Goal: Entertainment & Leisure: Consume media (video, audio)

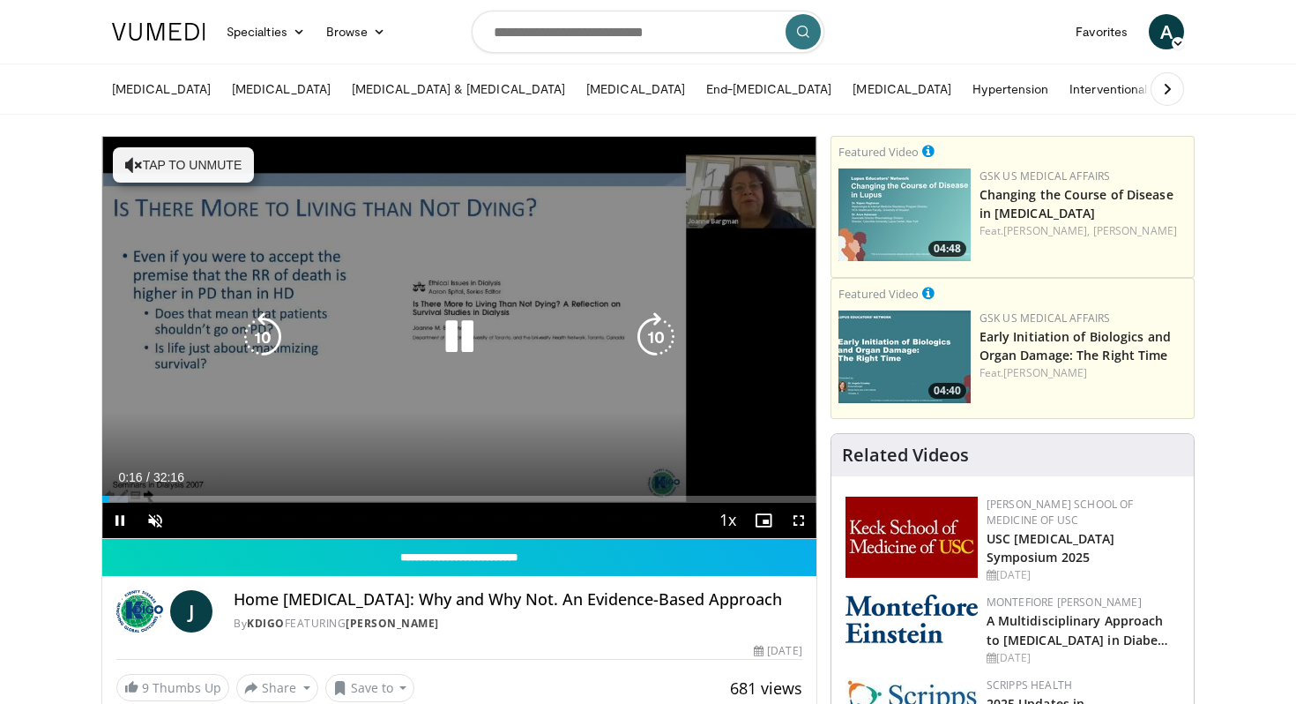
click at [369, 376] on div "10 seconds Tap to unmute" at bounding box center [459, 337] width 714 height 401
click at [134, 170] on icon "Video Player" at bounding box center [134, 165] width 18 height 18
click at [446, 348] on icon "Video Player" at bounding box center [459, 336] width 49 height 49
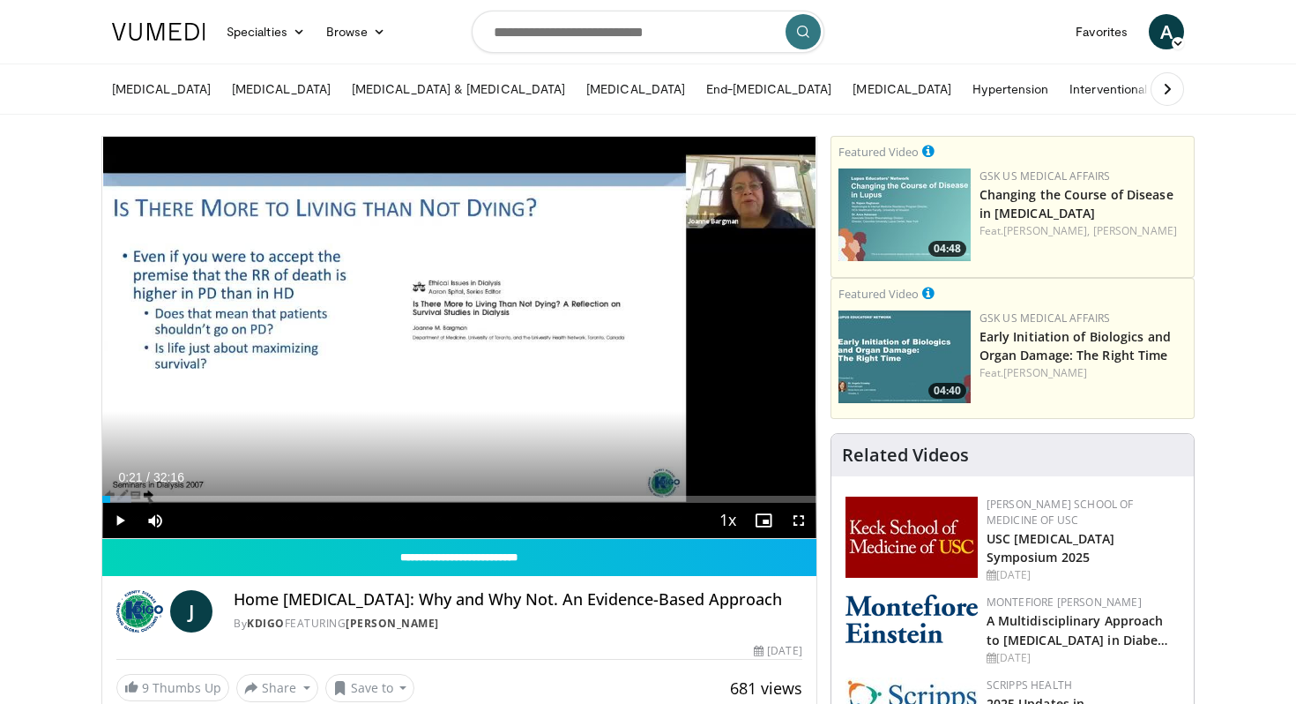
click at [446, 348] on div "10 seconds Tap to unmute" at bounding box center [459, 337] width 714 height 401
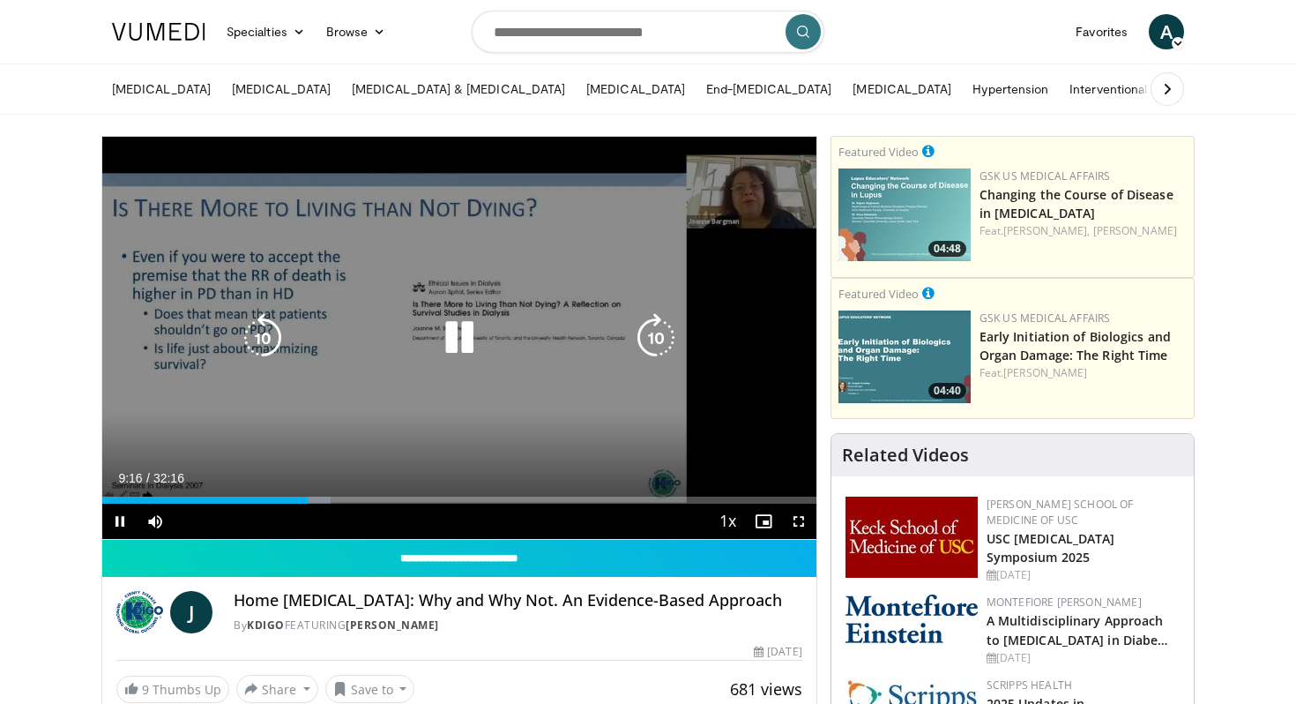
click at [514, 240] on div "10 seconds Tap to unmute" at bounding box center [459, 338] width 714 height 402
